Goal: Task Accomplishment & Management: Manage account settings

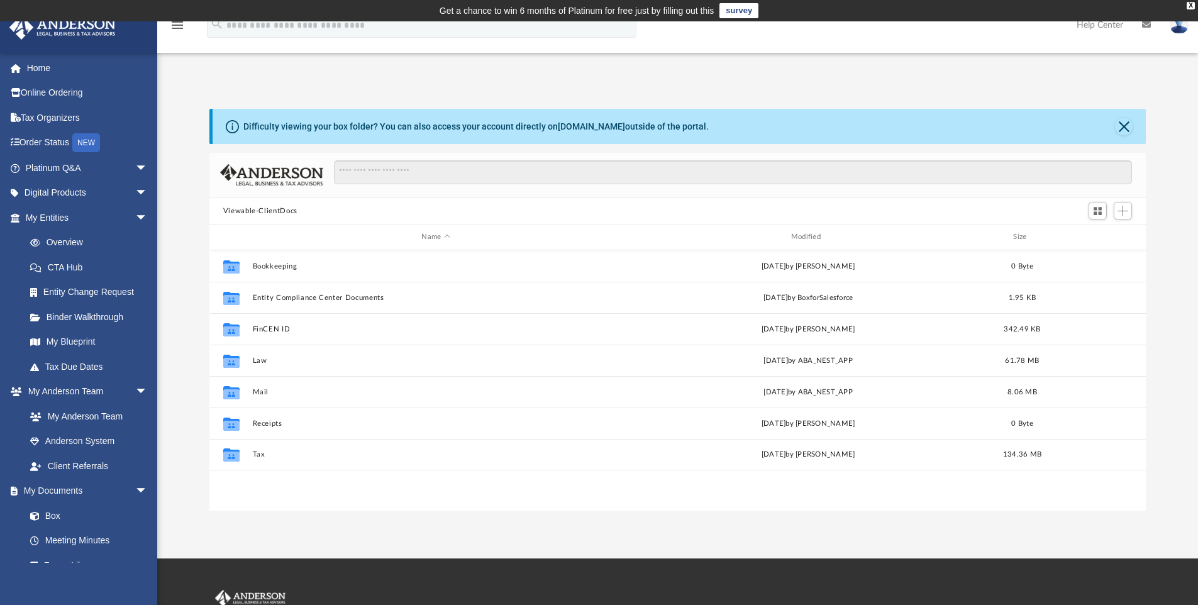
scroll to position [277, 927]
click at [52, 506] on link "Box" at bounding box center [92, 515] width 149 height 25
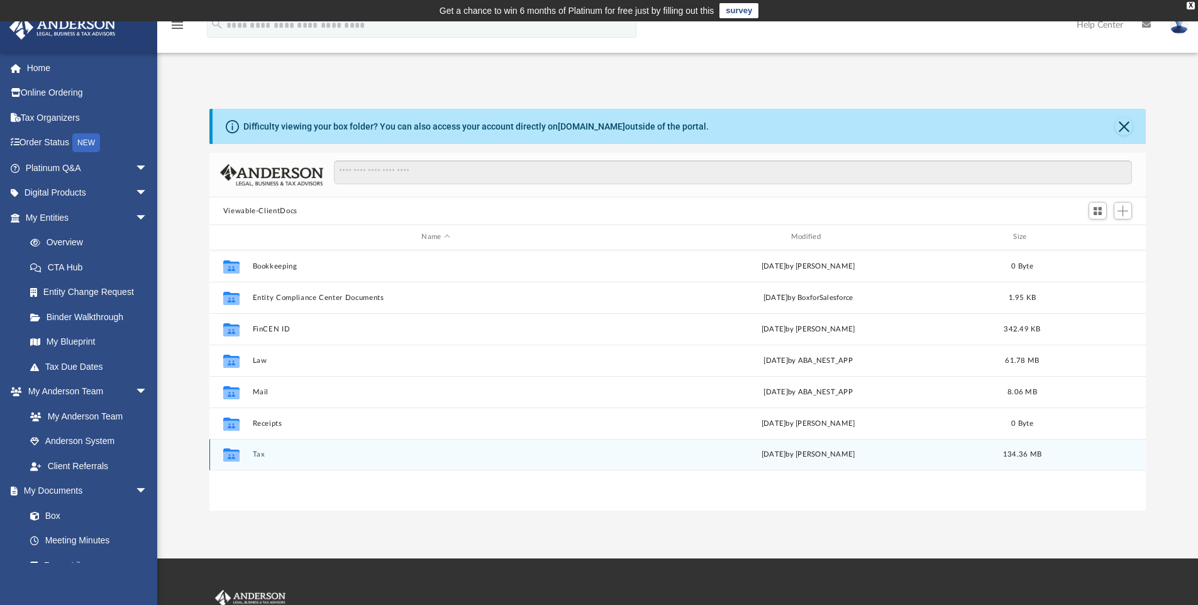
click at [245, 455] on div "Collaborated Folder" at bounding box center [231, 455] width 31 height 20
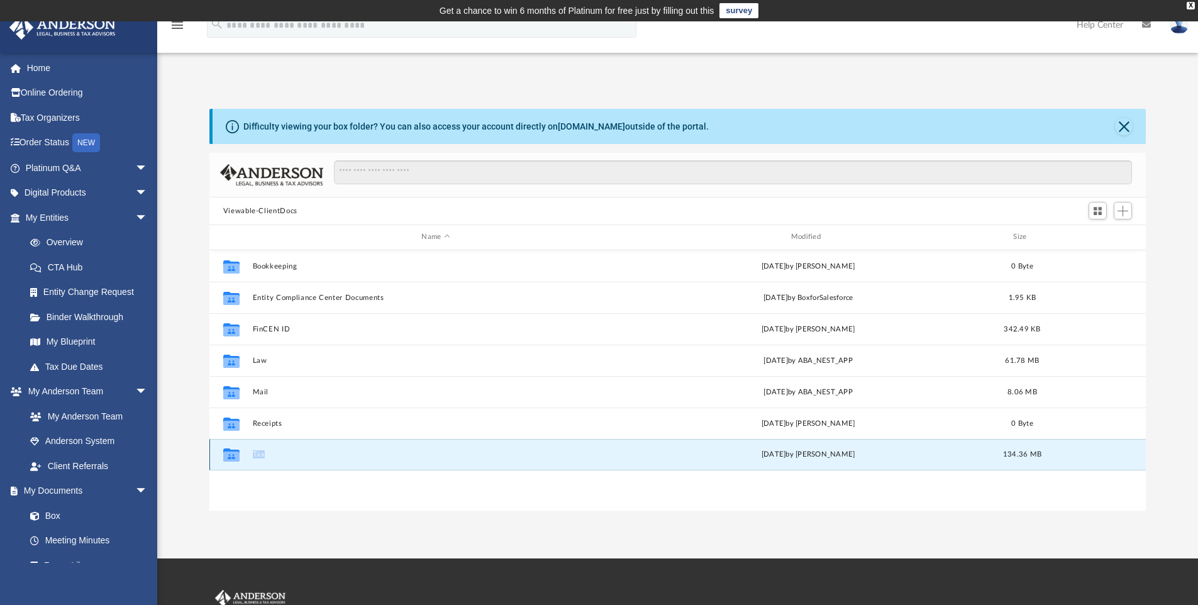
click at [245, 455] on div "Collaborated Folder" at bounding box center [231, 455] width 31 height 20
click at [227, 457] on icon "grid" at bounding box center [231, 457] width 16 height 10
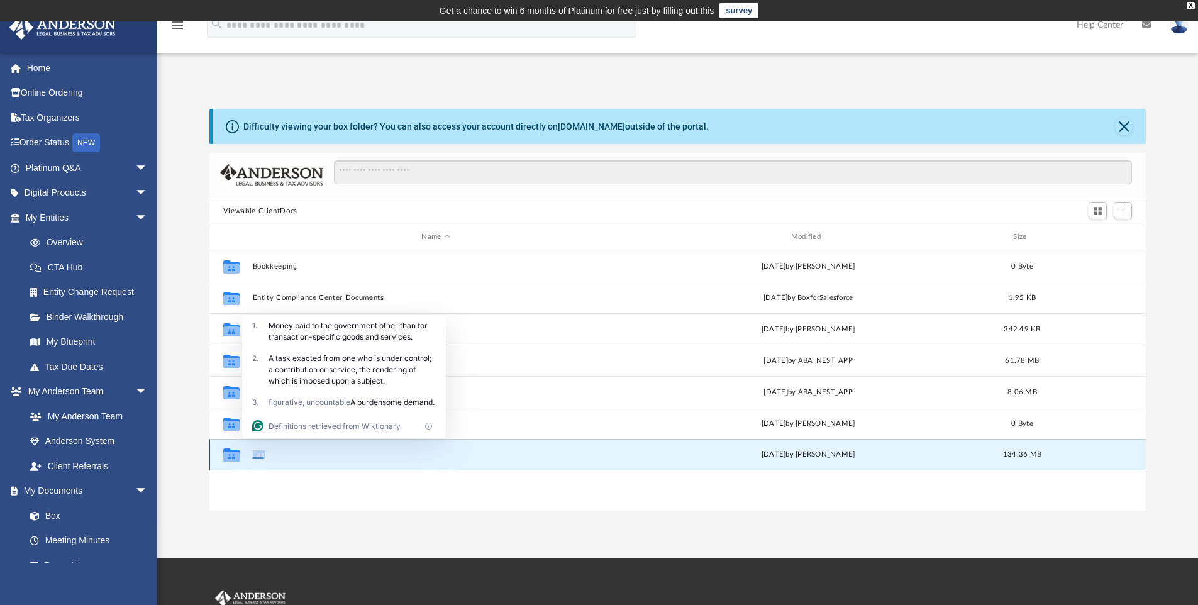
click at [250, 453] on div "Collaborated Folder Tax [DATE] by [PERSON_NAME] 134.36 MB" at bounding box center [677, 454] width 937 height 31
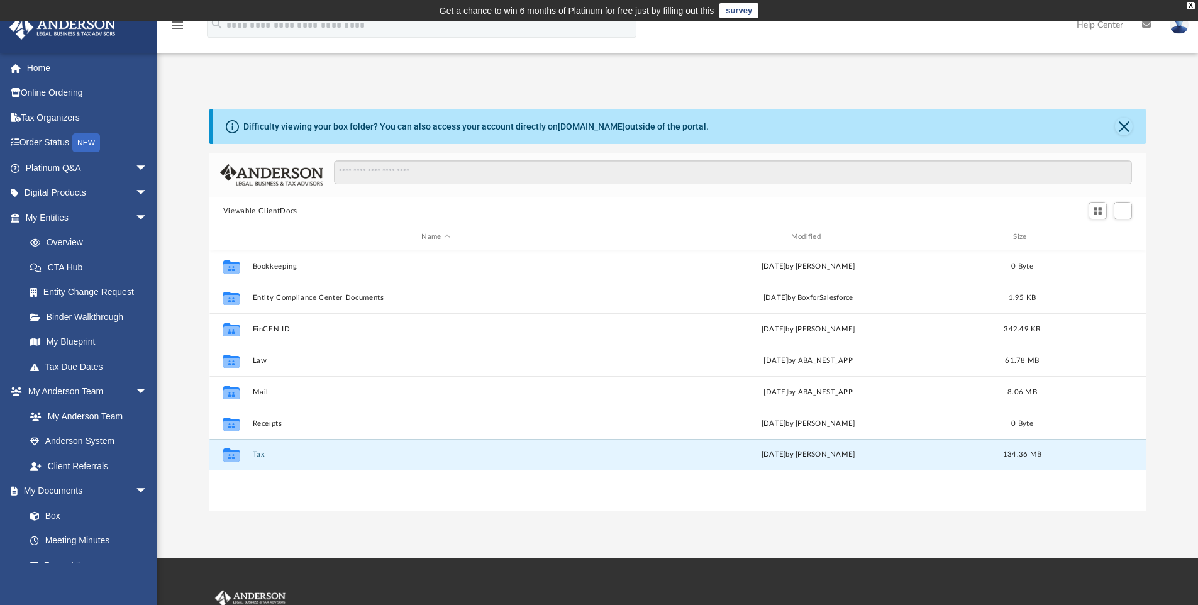
click at [360, 502] on div "Collaborated Folder Bookkeeping [DATE] by [PERSON_NAME] 0 Byte Collaborated Fol…" at bounding box center [677, 380] width 937 height 260
click at [283, 462] on div "Collaborated Folder Tax [DATE] by [PERSON_NAME] 134.36 MB" at bounding box center [677, 454] width 937 height 31
click at [248, 454] on div "Collaborated Folder Tax [DATE] by [PERSON_NAME] 134.36 MB" at bounding box center [677, 454] width 937 height 31
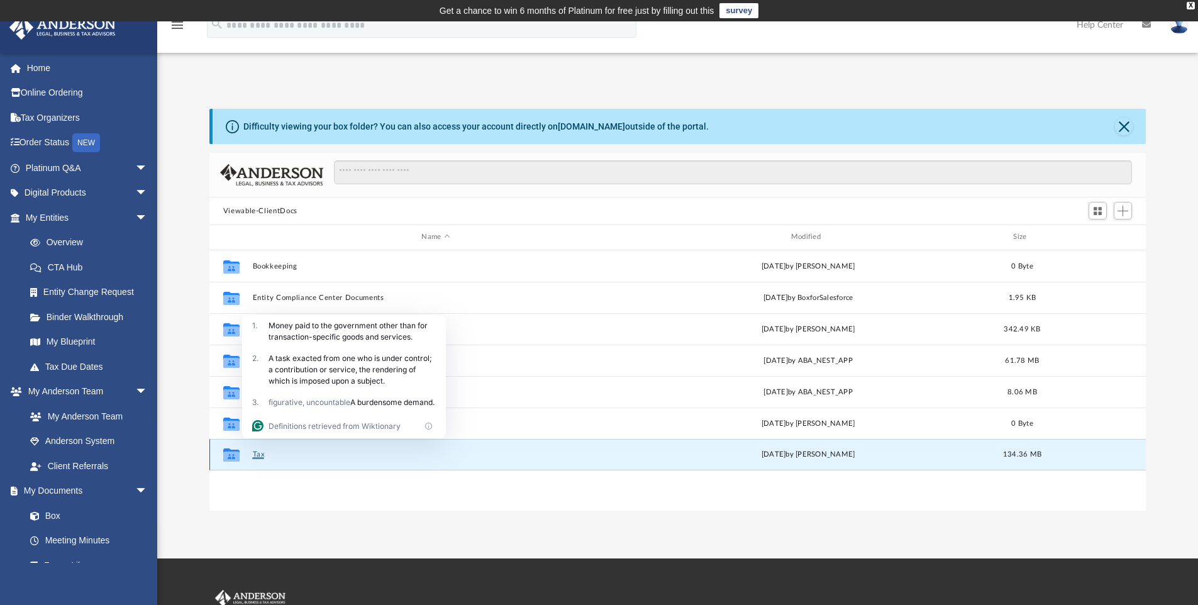
click at [235, 451] on icon "grid" at bounding box center [231, 454] width 16 height 13
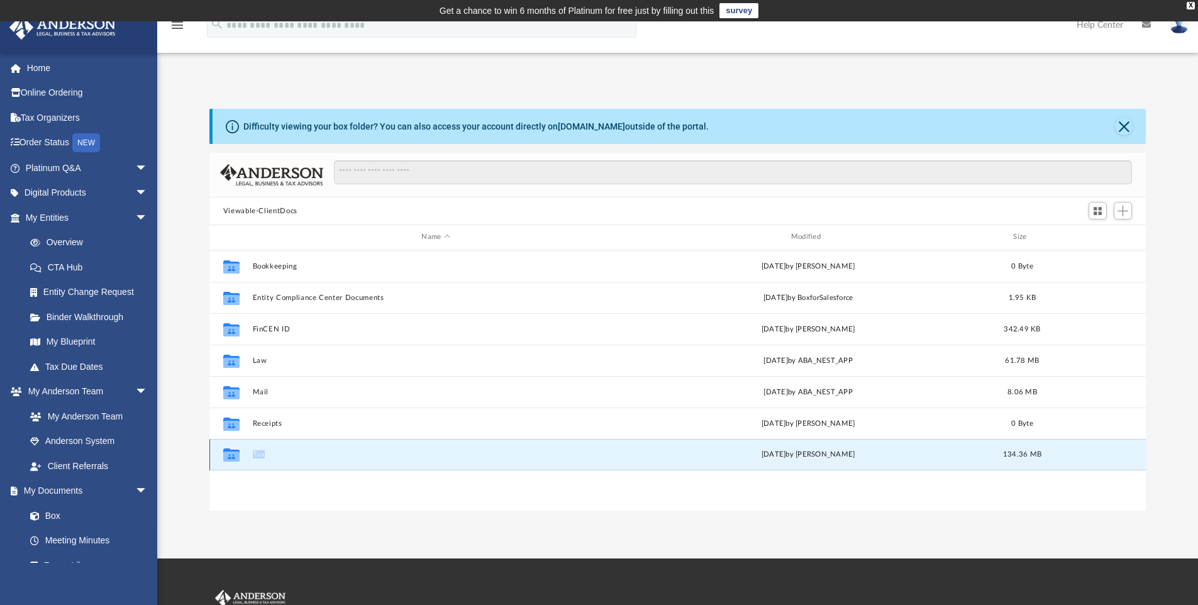
click at [235, 451] on icon "grid" at bounding box center [231, 454] width 16 height 13
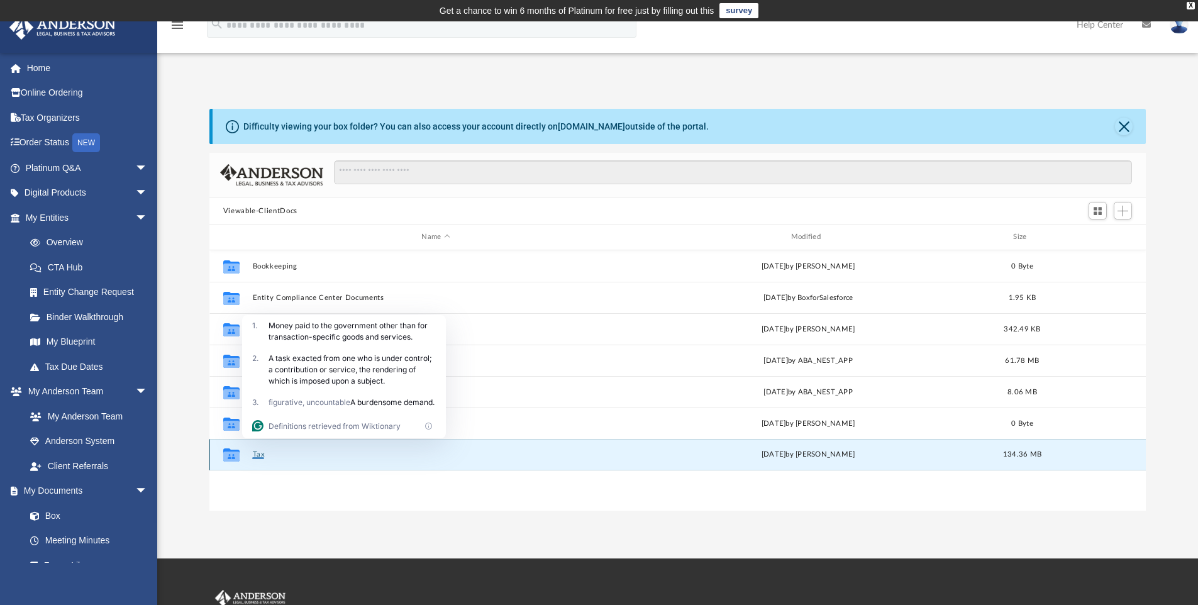
click at [234, 452] on icon "grid" at bounding box center [231, 457] width 16 height 10
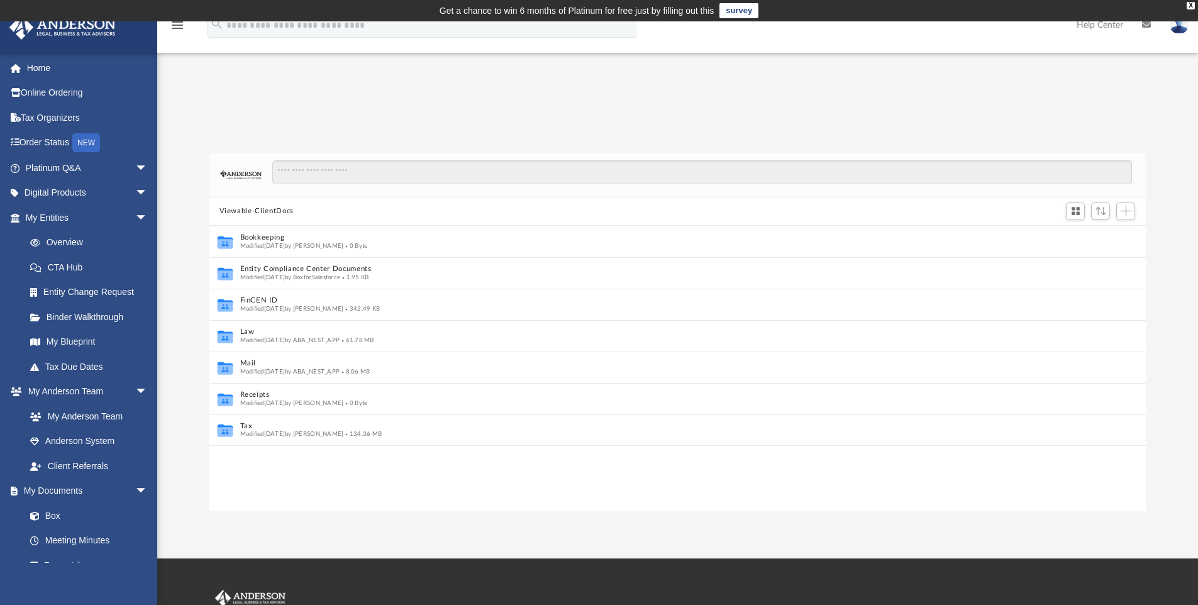
scroll to position [10, 10]
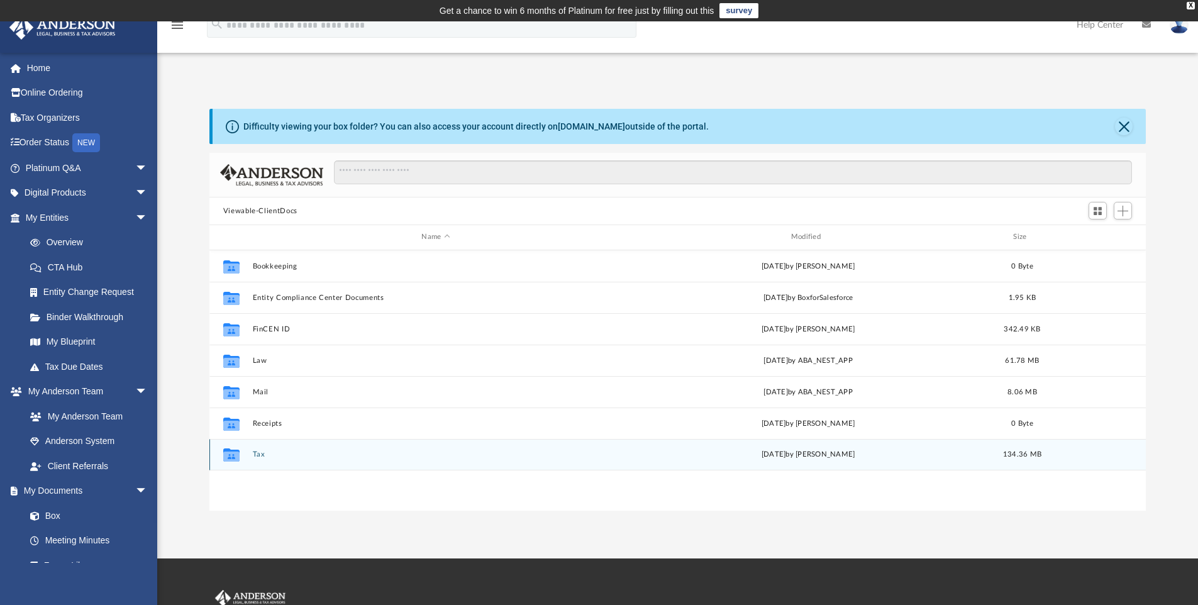
click at [237, 455] on icon "grid" at bounding box center [231, 457] width 16 height 10
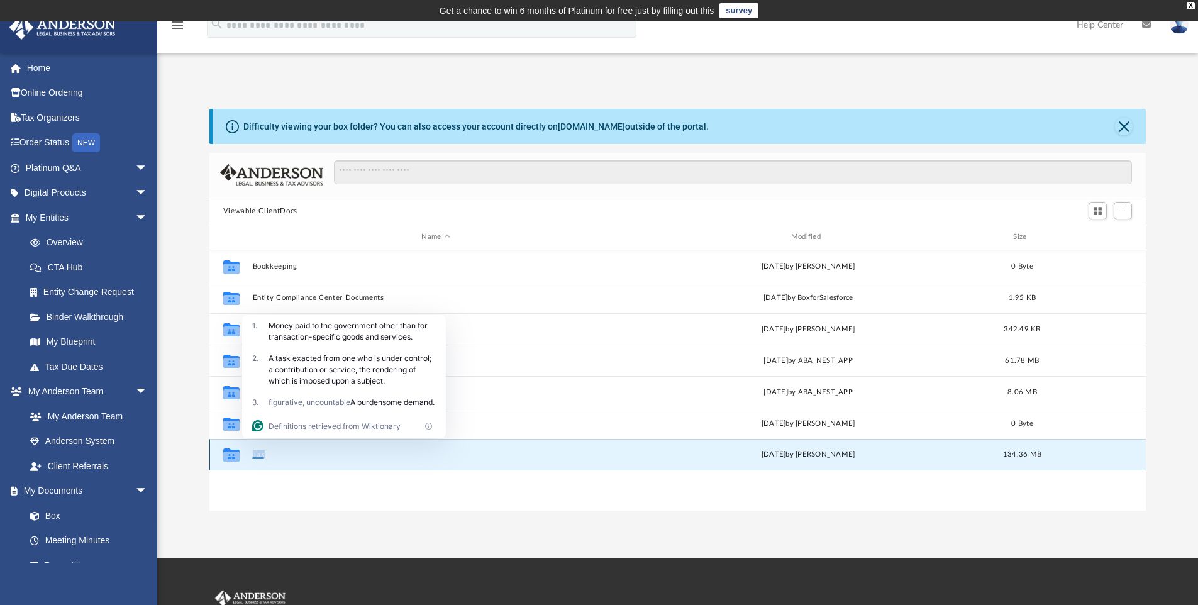
click at [361, 452] on button "Tax" at bounding box center [435, 454] width 367 height 8
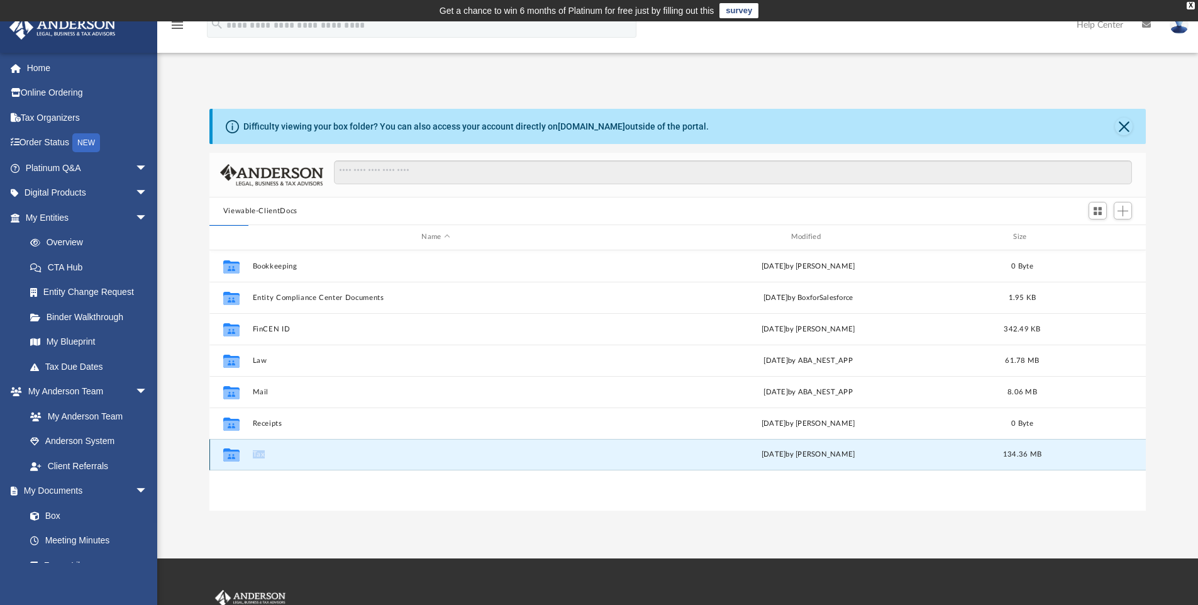
click at [504, 458] on button "Tax" at bounding box center [435, 454] width 367 height 8
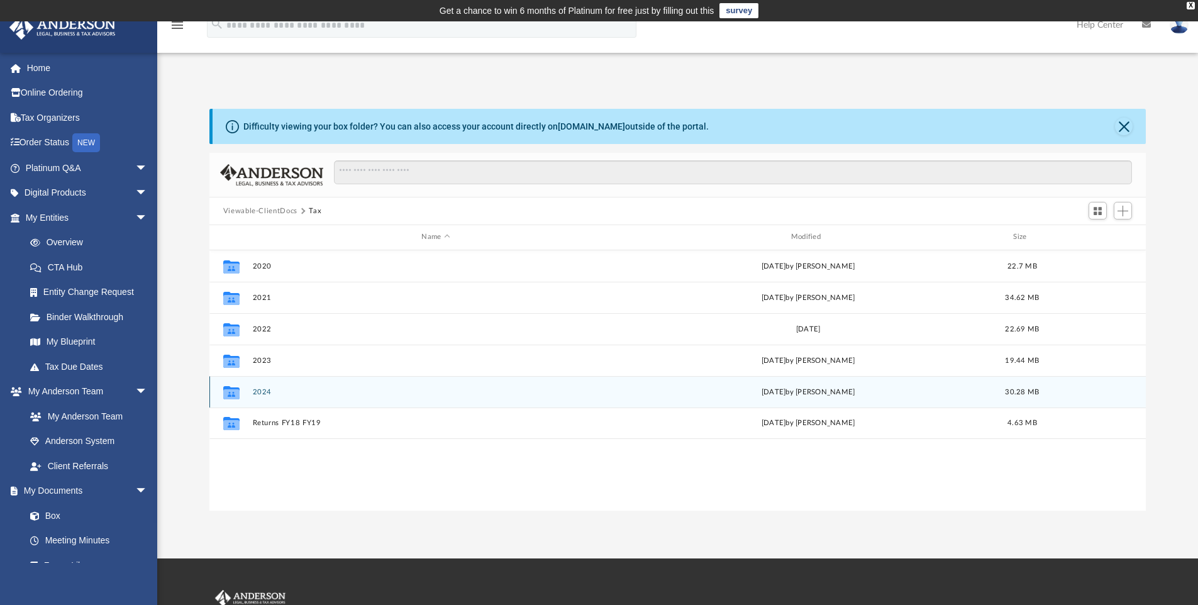
click at [320, 393] on button "2024" at bounding box center [435, 392] width 367 height 8
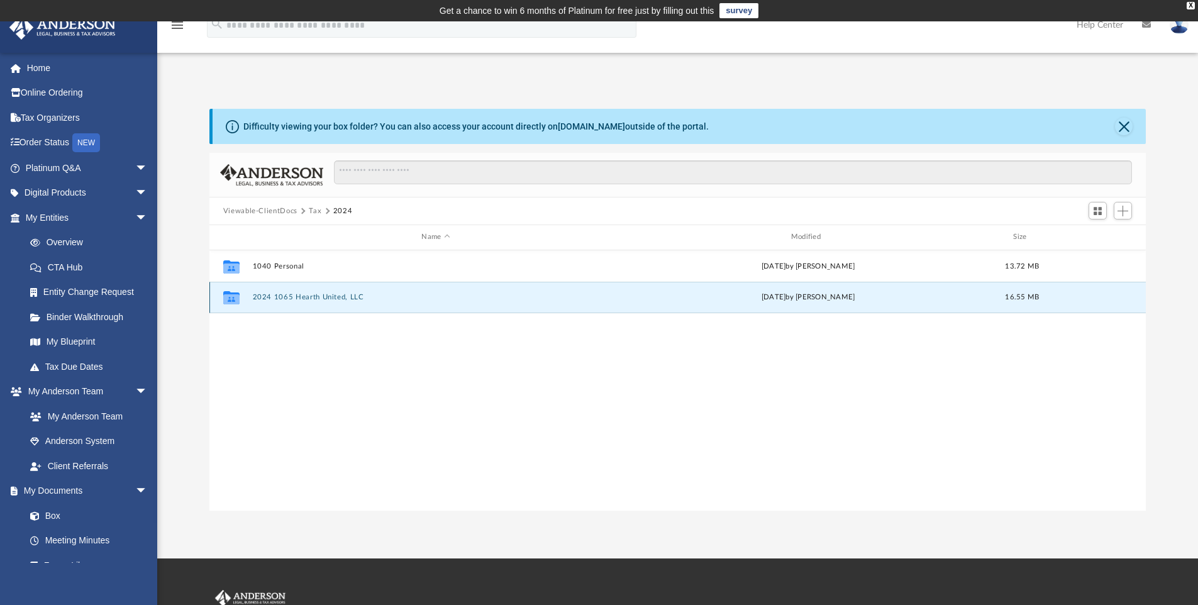
click at [426, 299] on button "2024 1065 Hearth United, LLC" at bounding box center [435, 297] width 367 height 8
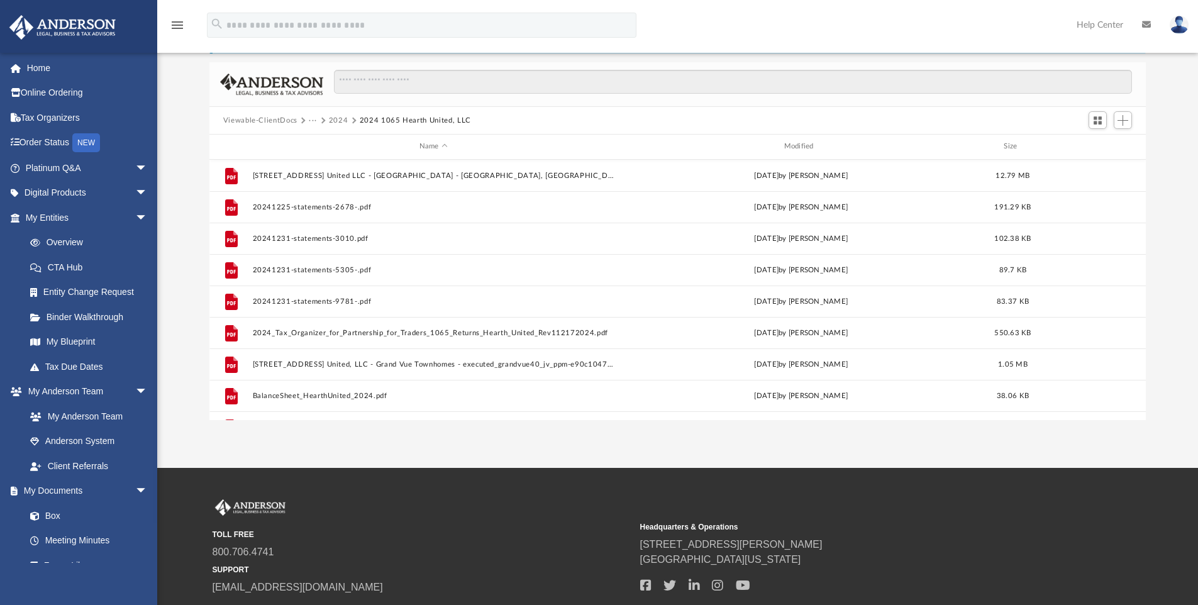
scroll to position [0, 0]
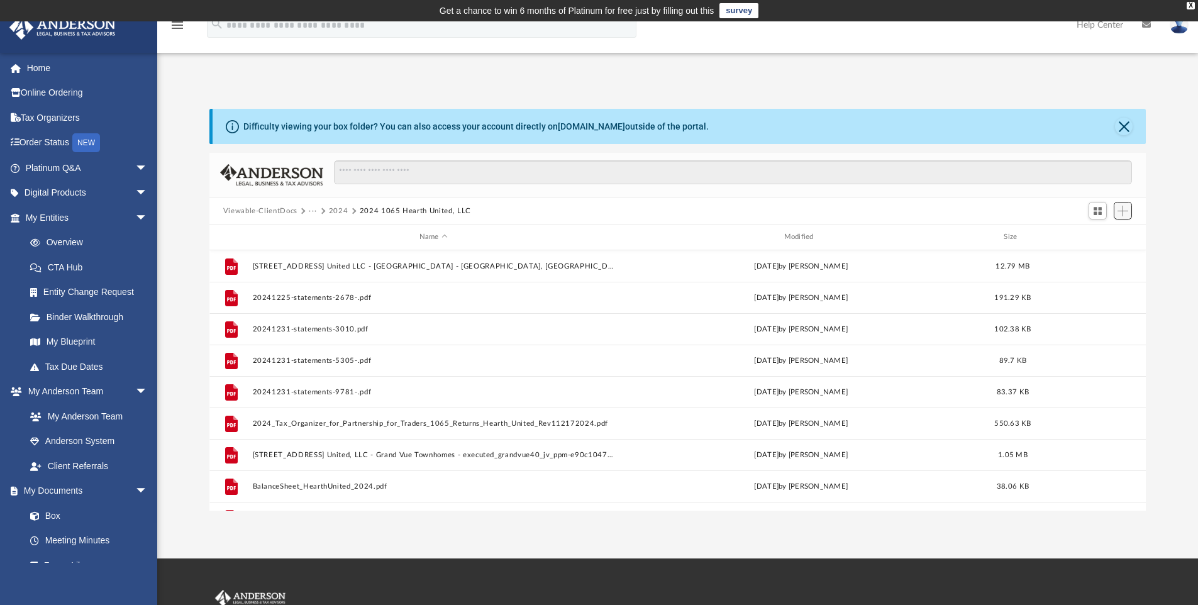
click at [1130, 210] on button "Add" at bounding box center [1123, 211] width 19 height 18
click at [1094, 233] on li "Upload" at bounding box center [1105, 236] width 40 height 13
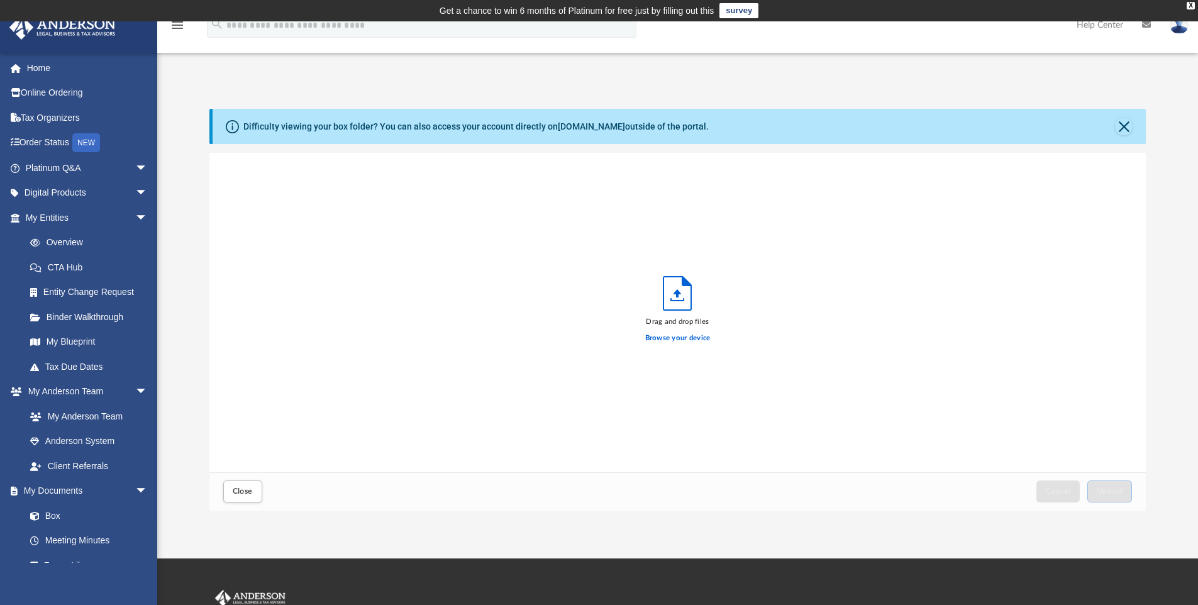
scroll to position [309, 927]
click at [1111, 488] on span "Upload" at bounding box center [1110, 491] width 26 height 8
